Goal: Task Accomplishment & Management: Manage account settings

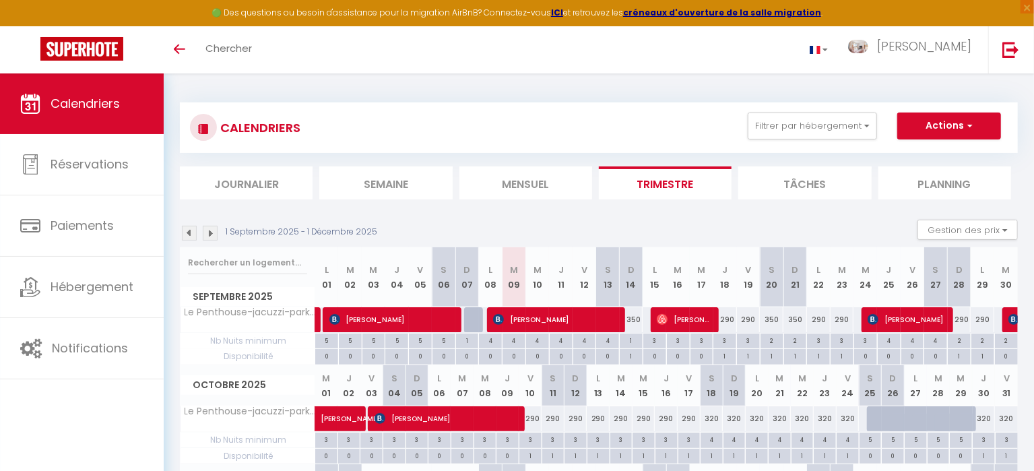
click at [212, 229] on img at bounding box center [210, 233] width 15 height 15
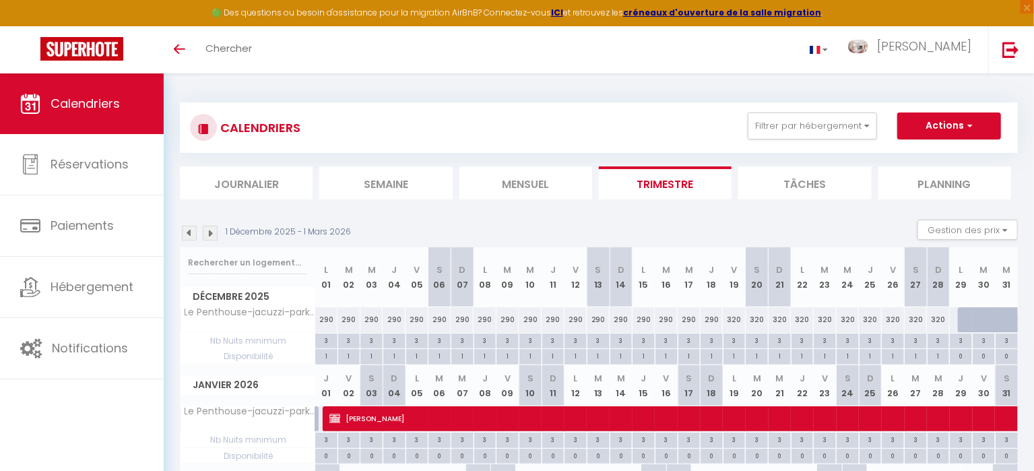
click at [212, 231] on img at bounding box center [210, 233] width 15 height 15
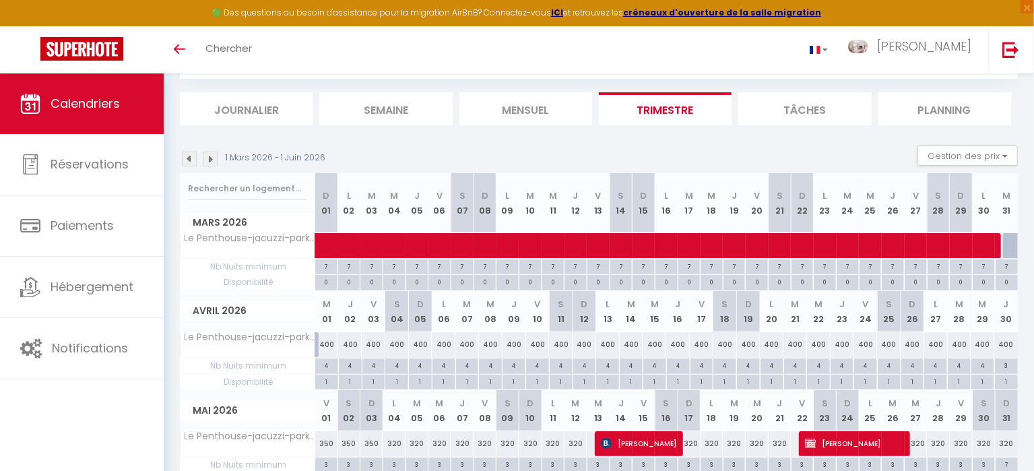
scroll to position [75, 0]
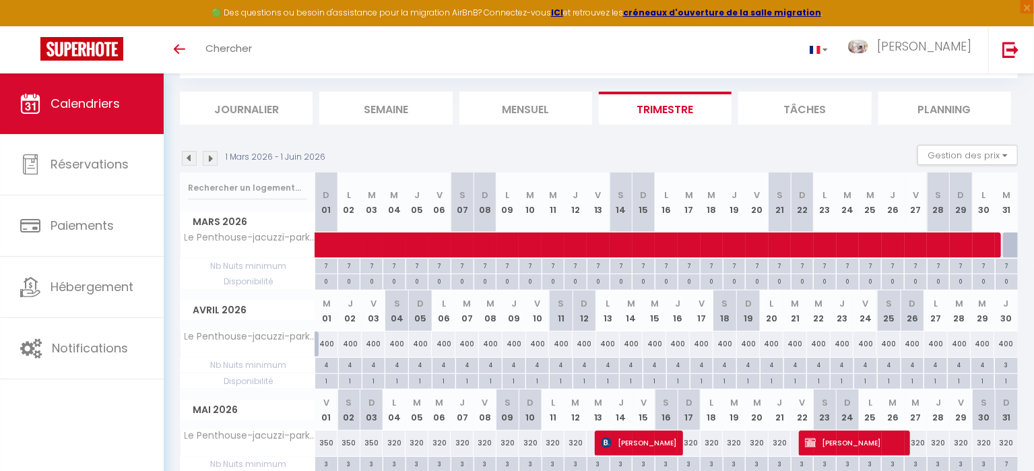
click at [210, 154] on img at bounding box center [210, 158] width 15 height 15
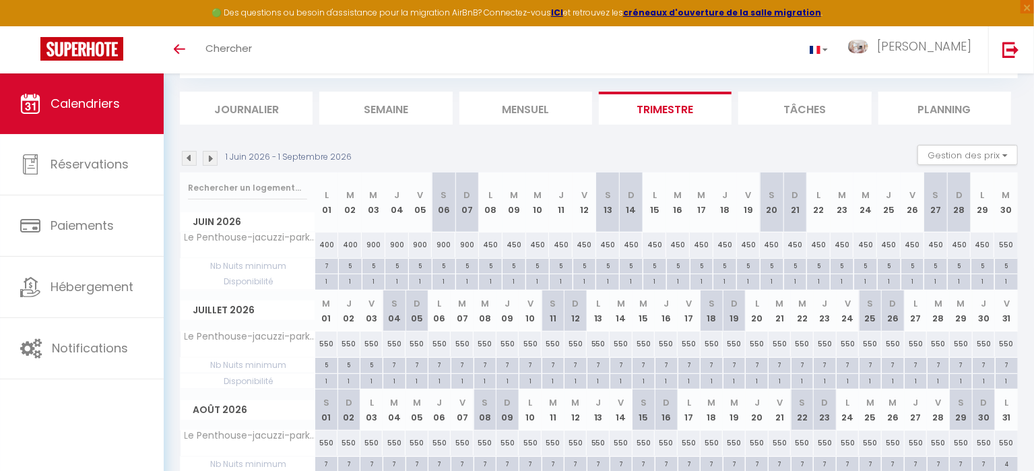
click at [214, 154] on img at bounding box center [210, 158] width 15 height 15
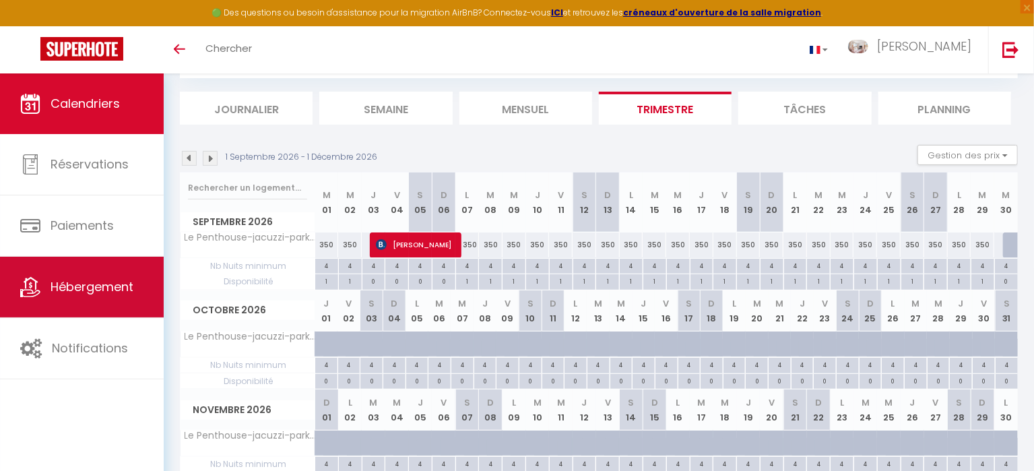
click at [90, 288] on span "Hébergement" at bounding box center [92, 286] width 83 height 17
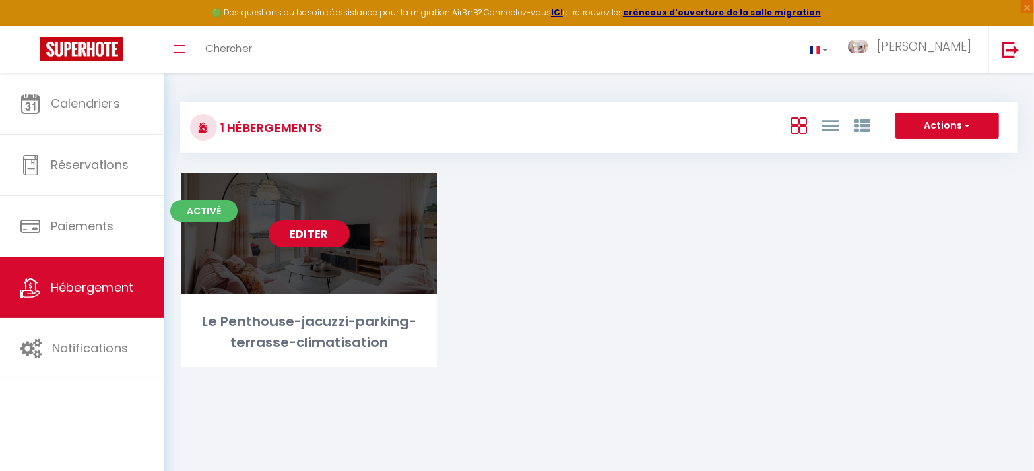
click at [309, 233] on link "Editer" at bounding box center [309, 233] width 81 height 27
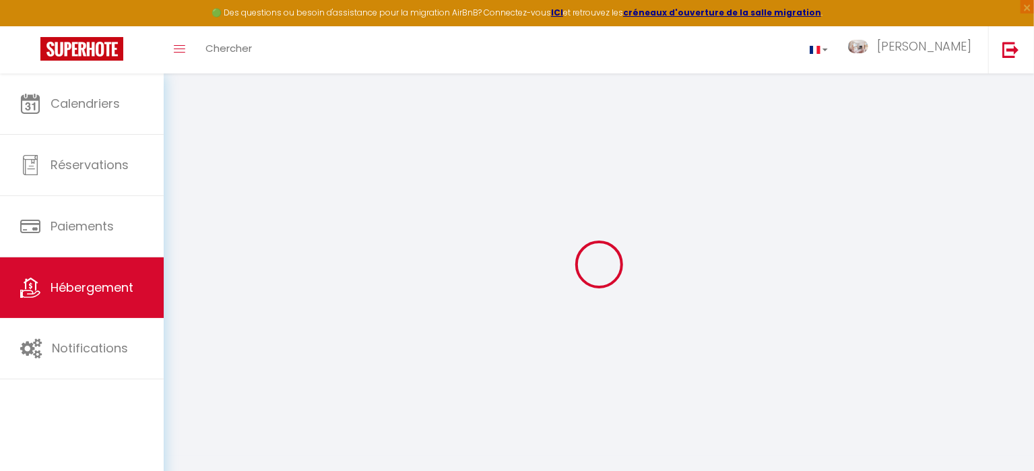
select select "+ 1 %"
select select "+ 19 %"
select select "+ 15 %"
select select "16:00"
select select "23:45"
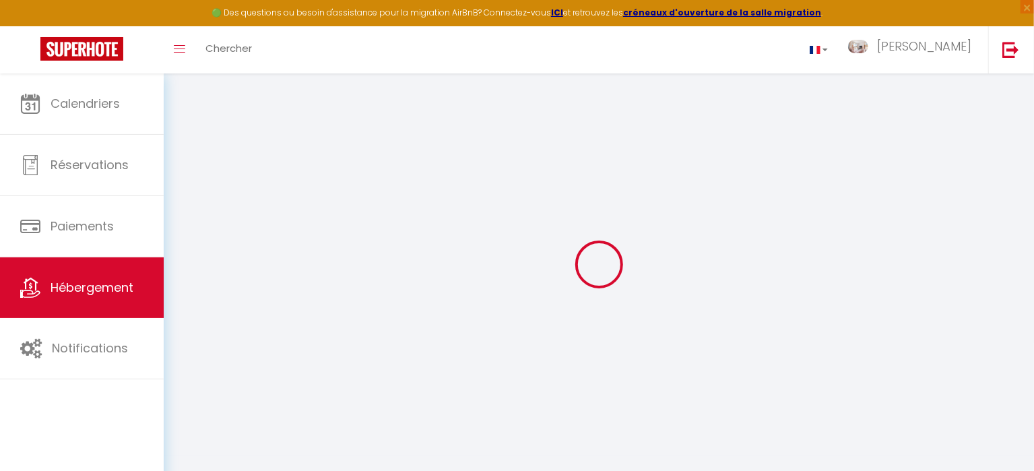
select select "10:00"
select select "30"
select select "120"
select select "23:00"
select select
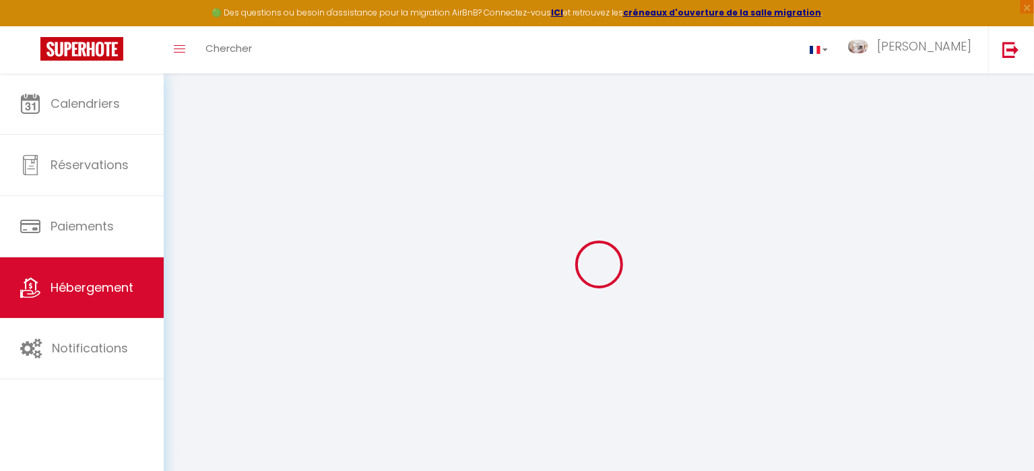
checkbox input "false"
select select
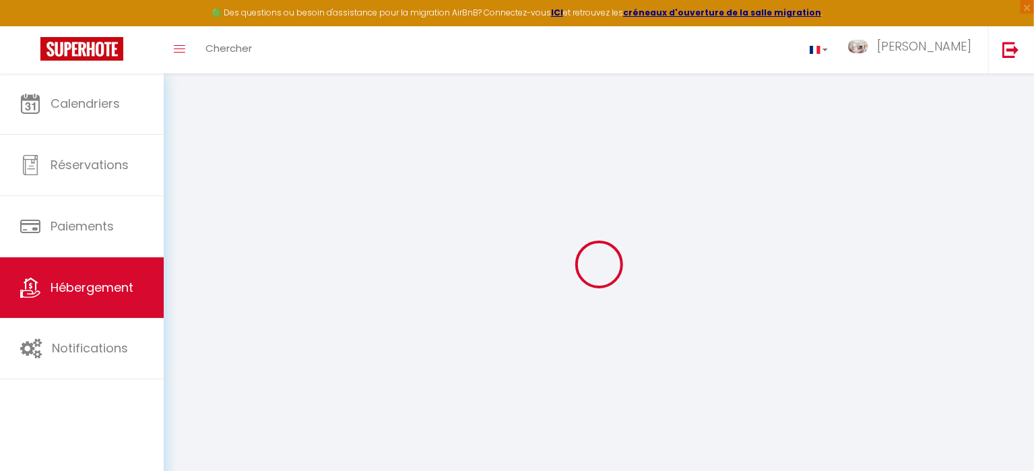
checkbox input "false"
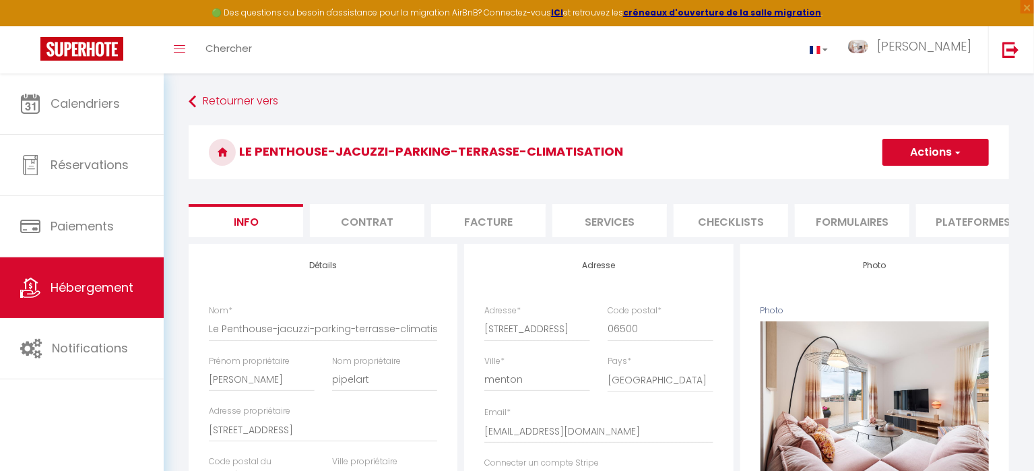
click at [984, 221] on li "Plateformes" at bounding box center [973, 220] width 115 height 33
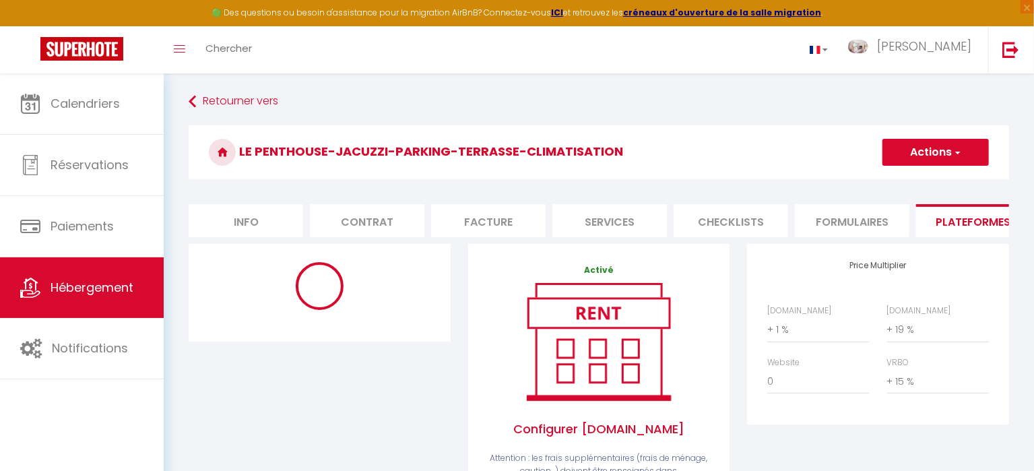
select select "365"
select select "1"
select select "EUR"
select select "3797-1186940891973353500"
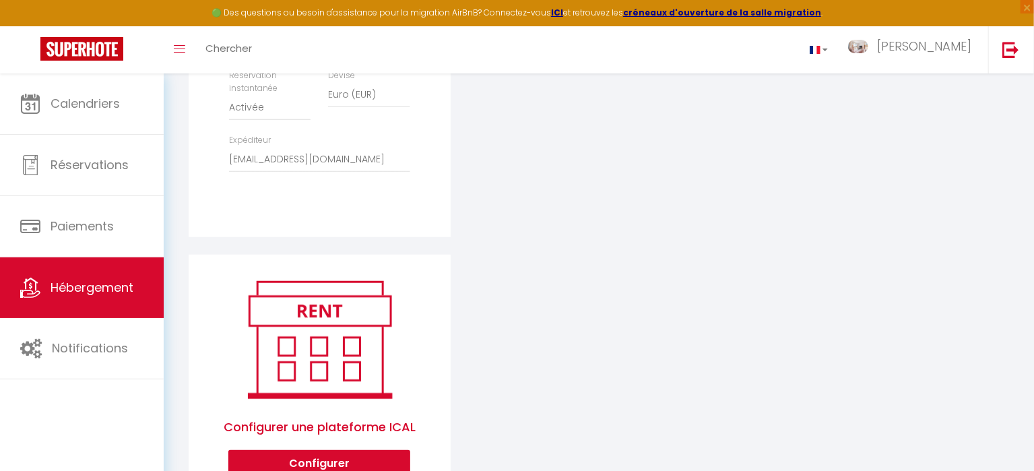
scroll to position [528, 0]
